Goal: Task Accomplishment & Management: Use online tool/utility

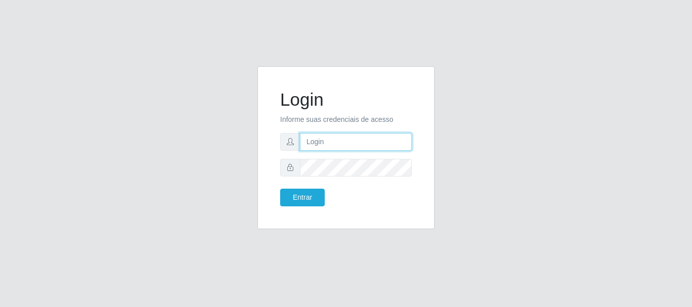
click at [375, 140] on input "text" at bounding box center [356, 142] width 112 height 18
type input "[EMAIL_ADDRESS][DOMAIN_NAME]"
drag, startPoint x: 403, startPoint y: 143, endPoint x: 273, endPoint y: 142, distance: 129.6
click at [277, 156] on div "Login Informe suas credenciais de acesso [EMAIL_ADDRESS][DOMAIN_NAME] Entrar" at bounding box center [346, 148] width 152 height 138
type input "[EMAIL_ADDRESS][DOMAIN_NAME]"
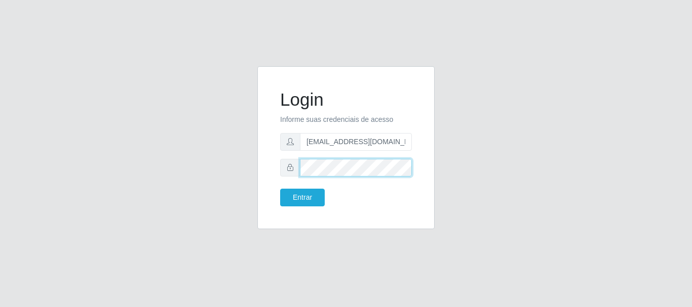
click at [280, 189] on button "Entrar" at bounding box center [302, 198] width 45 height 18
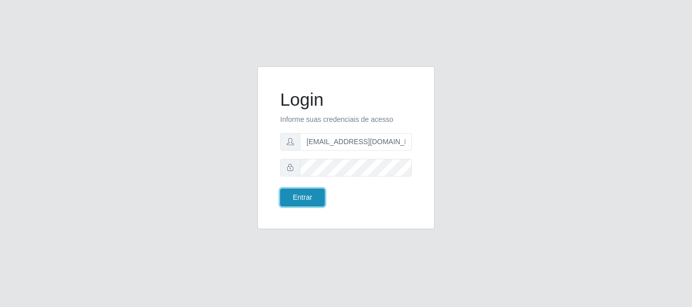
click at [303, 195] on button "Entrar" at bounding box center [302, 198] width 45 height 18
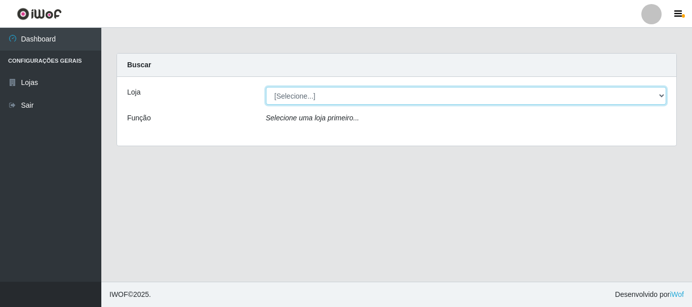
click at [660, 95] on select "[Selecione...] Queiroz Atacadão - [GEOGRAPHIC_DATA]" at bounding box center [466, 96] width 401 height 18
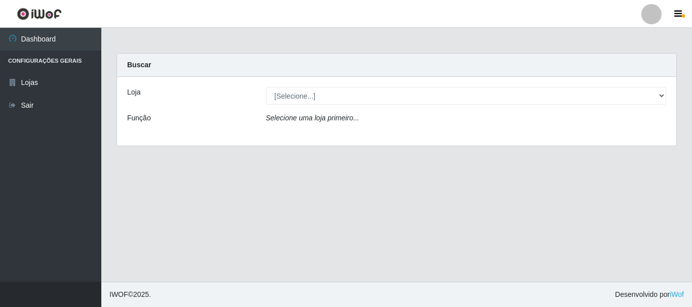
click at [330, 133] on div "Loja [Selecione...] Queiroz Atacadão - [GEOGRAPHIC_DATA] Função Selecione uma l…" at bounding box center [396, 111] width 559 height 69
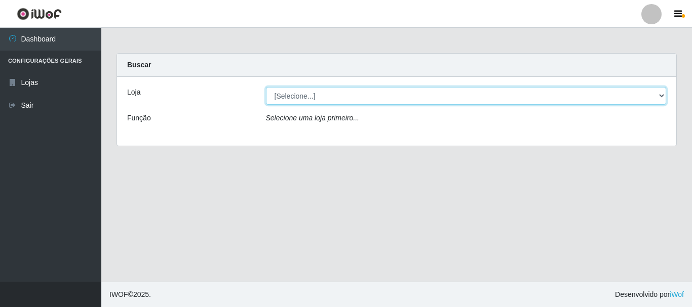
click at [660, 93] on select "[Selecione...] Queiroz Atacadão - [GEOGRAPHIC_DATA]" at bounding box center [466, 96] width 401 height 18
select select "464"
click at [266, 87] on select "[Selecione...] Queiroz Atacadão - [GEOGRAPHIC_DATA]" at bounding box center [466, 96] width 401 height 18
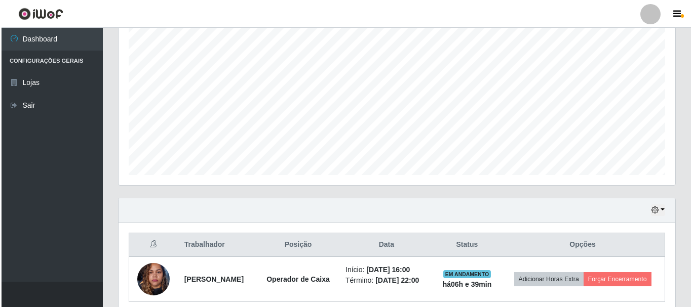
scroll to position [230, 0]
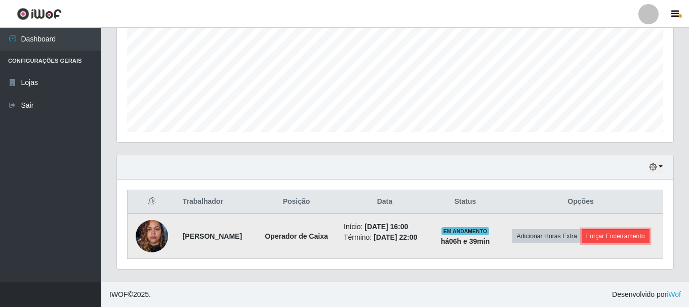
click at [607, 241] on button "Forçar Encerramento" at bounding box center [616, 236] width 68 height 14
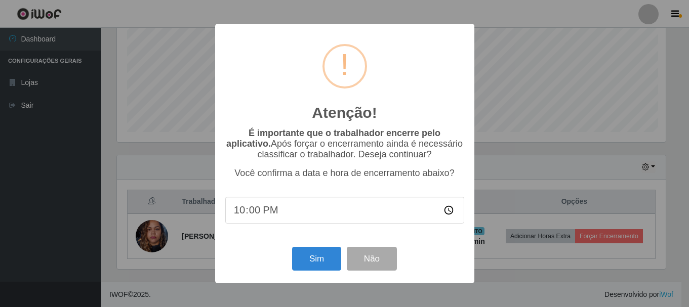
scroll to position [210, 551]
click at [337, 269] on button "Sim" at bounding box center [317, 259] width 49 height 24
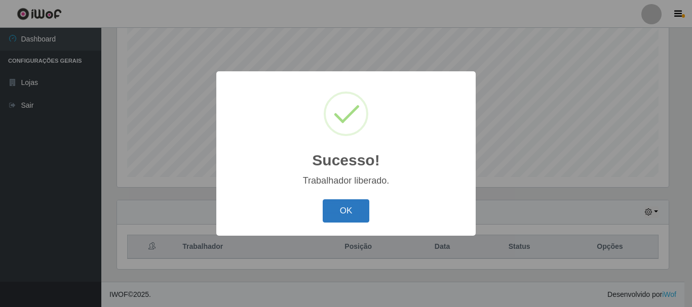
click at [355, 216] on button "OK" at bounding box center [346, 211] width 47 height 24
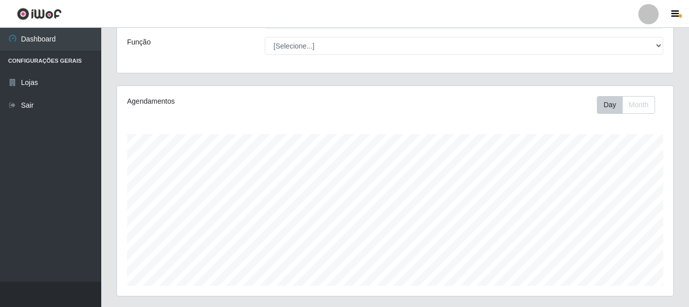
scroll to position [0, 0]
